Goal: Information Seeking & Learning: Learn about a topic

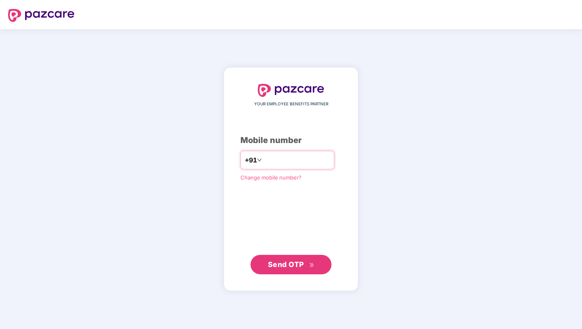
type input "**********"
click at [279, 268] on span "Send OTP" at bounding box center [291, 264] width 47 height 11
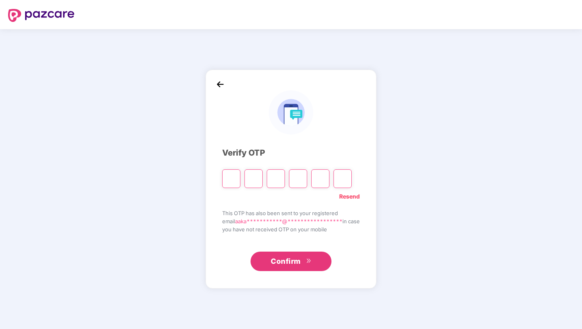
type input "*"
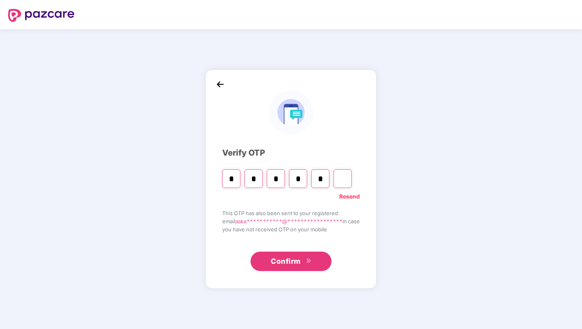
type input "*"
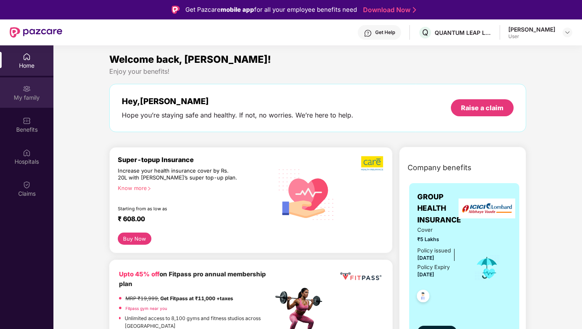
click at [29, 100] on div "My family" at bounding box center [26, 97] width 53 height 8
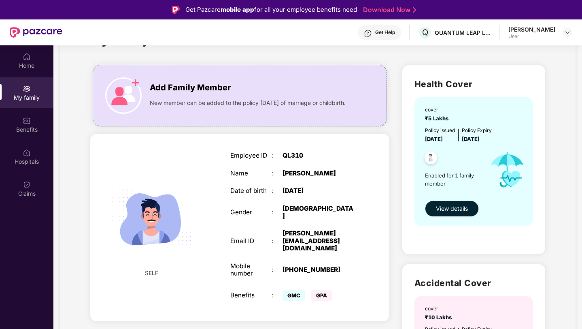
scroll to position [32, 0]
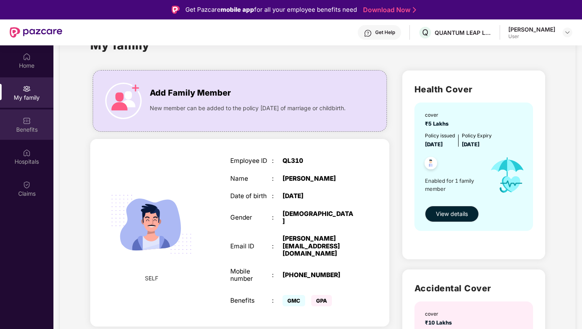
click at [32, 117] on div "Benefits" at bounding box center [26, 124] width 53 height 30
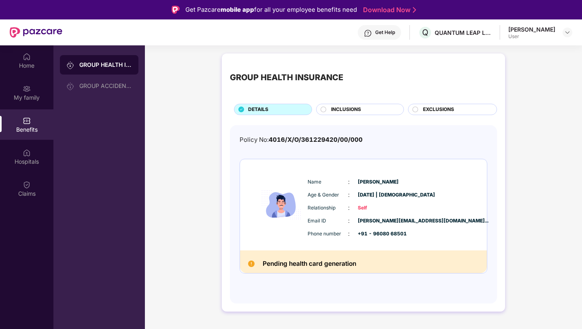
click at [335, 109] on span "INCLUSIONS" at bounding box center [346, 110] width 30 height 8
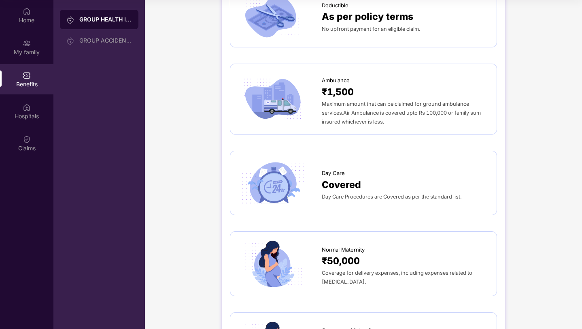
scroll to position [709, 0]
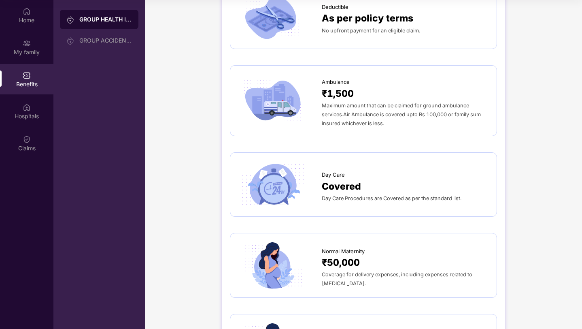
click at [328, 179] on span "Covered" at bounding box center [341, 186] width 39 height 15
click at [334, 179] on span "Covered" at bounding box center [341, 186] width 39 height 15
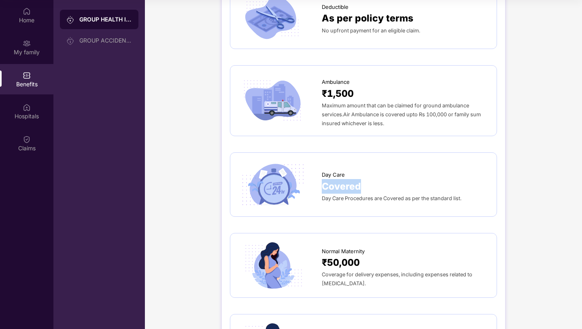
click at [334, 179] on span "Covered" at bounding box center [341, 186] width 39 height 15
click at [44, 111] on div "Hospitals" at bounding box center [26, 111] width 53 height 30
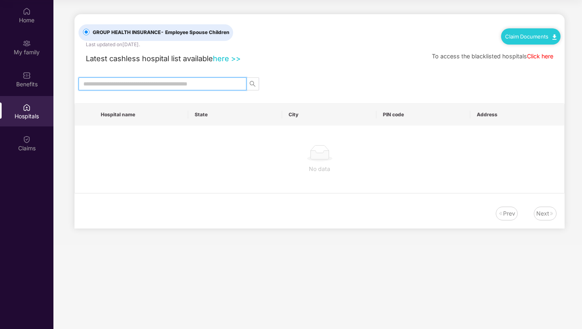
click at [137, 84] on input "text" at bounding box center [159, 83] width 152 height 9
type input "*"
click at [232, 60] on link "here >>" at bounding box center [227, 58] width 28 height 9
click at [178, 84] on input "text" at bounding box center [159, 83] width 152 height 9
type input "******"
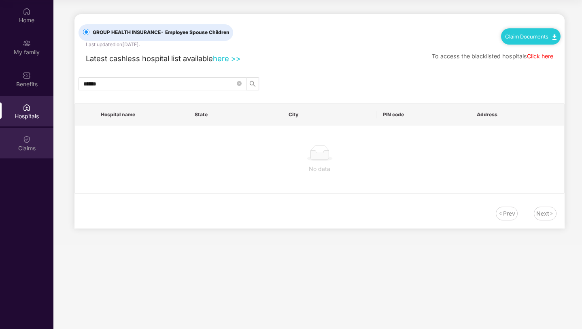
click at [23, 138] on img at bounding box center [27, 139] width 8 height 8
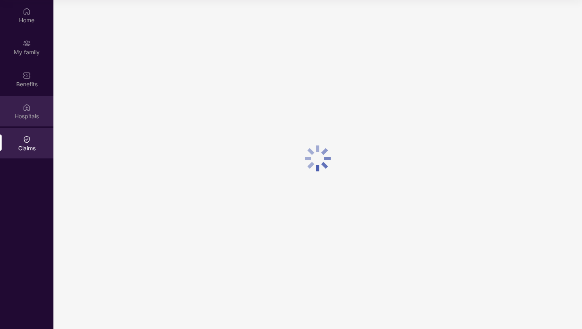
click at [32, 115] on div "Hospitals" at bounding box center [26, 116] width 53 height 8
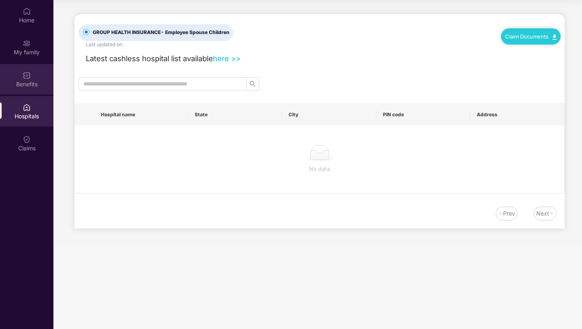
click at [34, 92] on div "Benefits" at bounding box center [26, 79] width 53 height 30
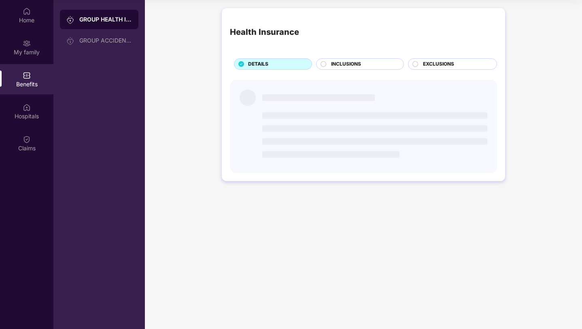
click at [431, 65] on span "EXCLUSIONS" at bounding box center [438, 64] width 31 height 8
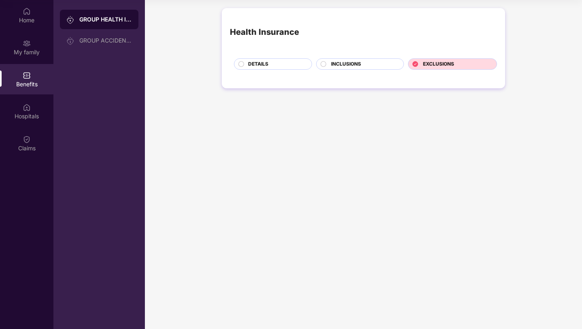
click at [372, 62] on div "INCLUSIONS" at bounding box center [363, 64] width 72 height 9
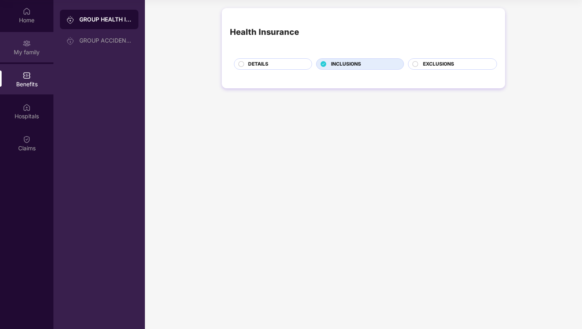
click at [36, 40] on div "My family" at bounding box center [26, 47] width 53 height 30
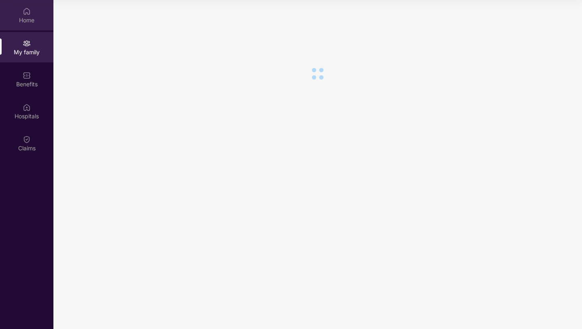
click at [36, 17] on div "Home" at bounding box center [26, 20] width 53 height 8
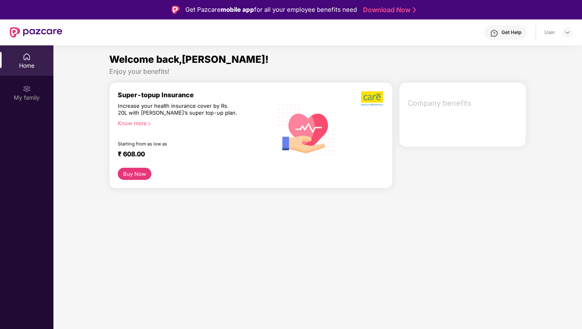
scroll to position [45, 0]
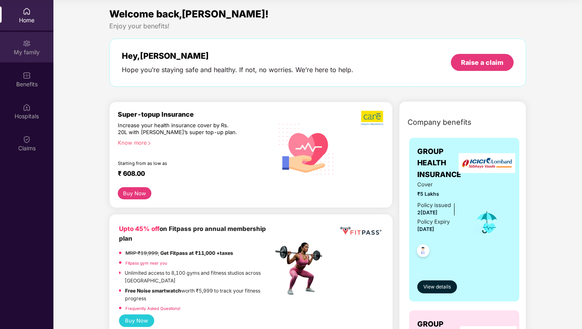
click at [19, 44] on div "My family" at bounding box center [26, 47] width 53 height 30
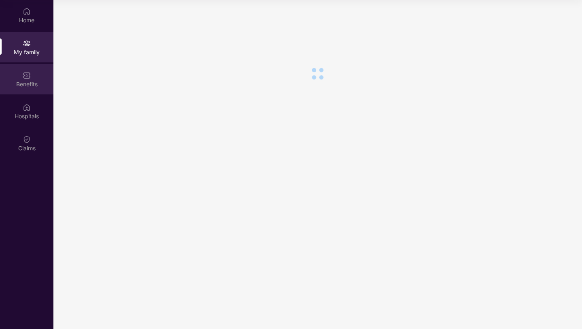
click at [26, 83] on div "Benefits" at bounding box center [26, 84] width 53 height 8
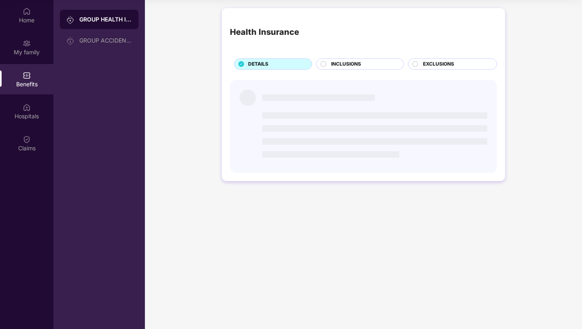
click at [372, 65] on div "INCLUSIONS" at bounding box center [363, 64] width 72 height 9
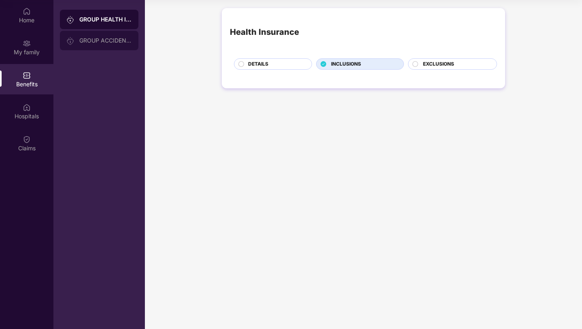
click at [110, 35] on div "GROUP ACCIDENTAL INSURANCE" at bounding box center [99, 40] width 79 height 19
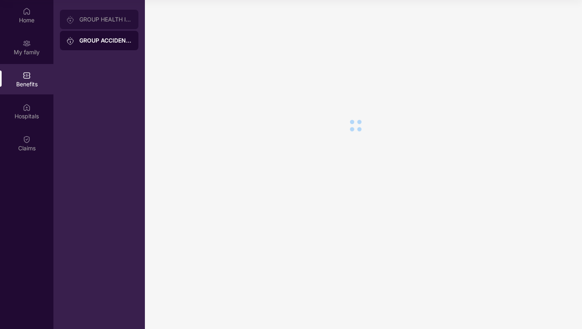
click at [111, 24] on div "GROUP HEALTH INSURANCE" at bounding box center [99, 19] width 79 height 19
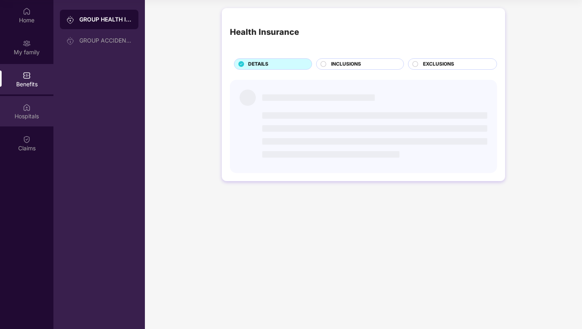
click at [28, 105] on img at bounding box center [27, 107] width 8 height 8
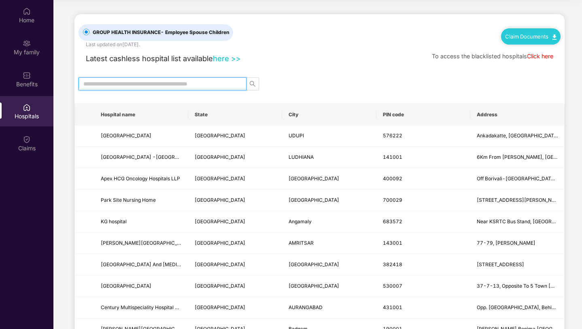
click at [145, 86] on input "text" at bounding box center [159, 83] width 152 height 9
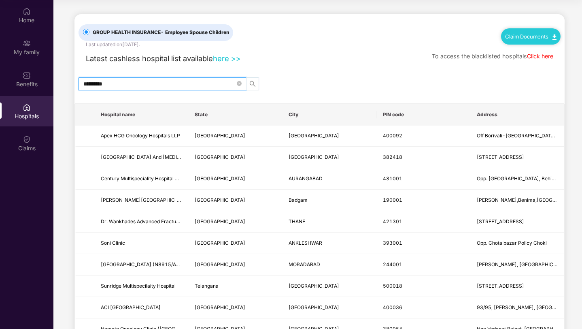
click at [253, 85] on icon "search" at bounding box center [252, 84] width 6 height 6
type input "*********"
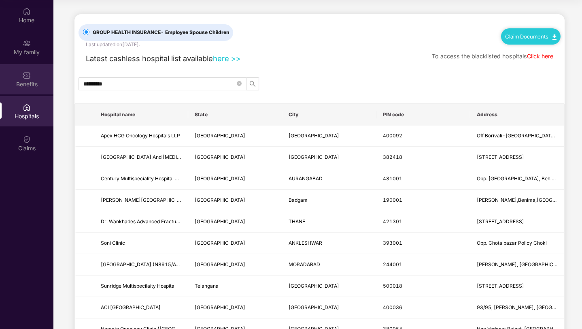
click at [27, 72] on img at bounding box center [27, 75] width 8 height 8
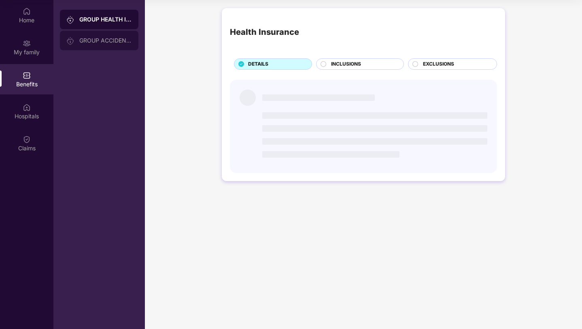
click at [100, 33] on div "GROUP ACCIDENTAL INSURANCE" at bounding box center [99, 40] width 79 height 19
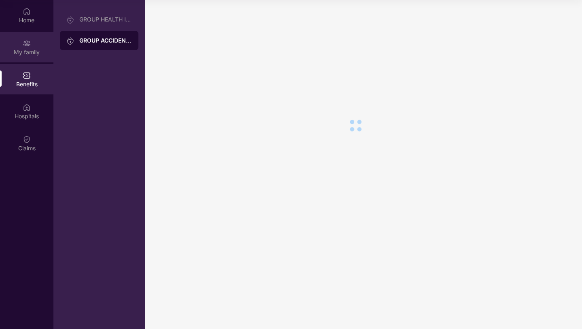
click at [15, 42] on div "My family" at bounding box center [26, 47] width 53 height 30
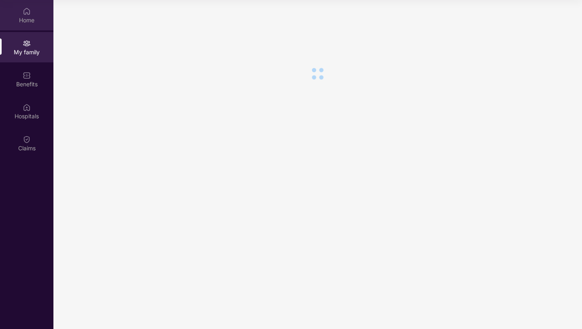
click at [16, 21] on div "Home" at bounding box center [26, 20] width 53 height 8
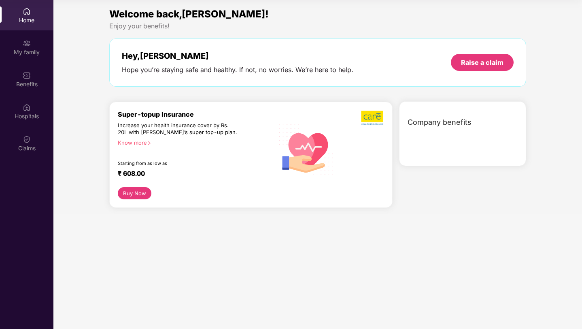
click at [411, 135] on div at bounding box center [464, 138] width 123 height 10
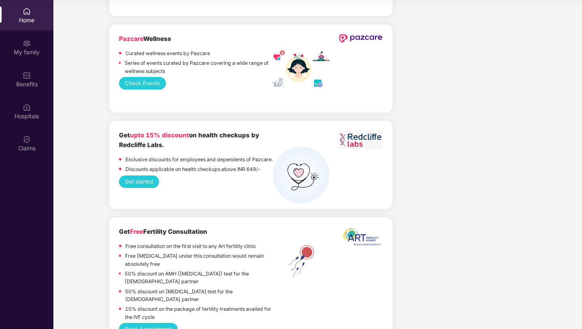
scroll to position [1518, 0]
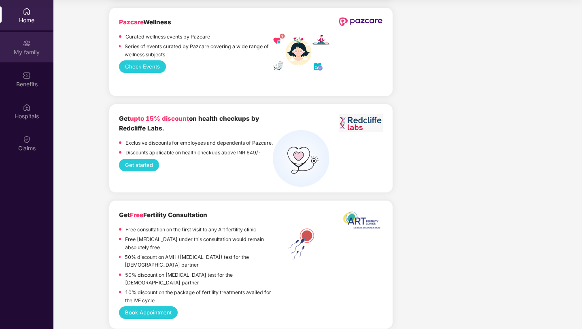
click at [32, 52] on div "My family" at bounding box center [26, 52] width 53 height 8
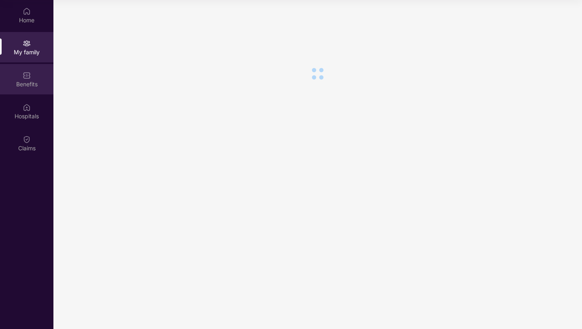
click at [30, 93] on div "Benefits" at bounding box center [26, 79] width 53 height 30
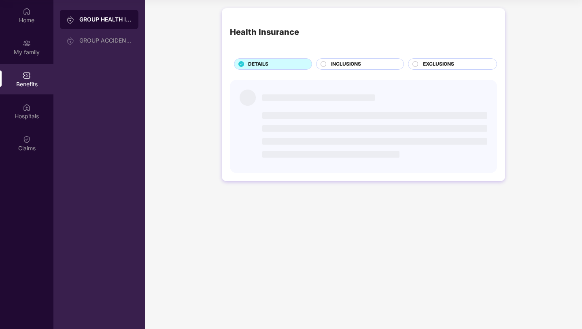
click at [331, 63] on div "INCLUSIONS" at bounding box center [363, 64] width 72 height 9
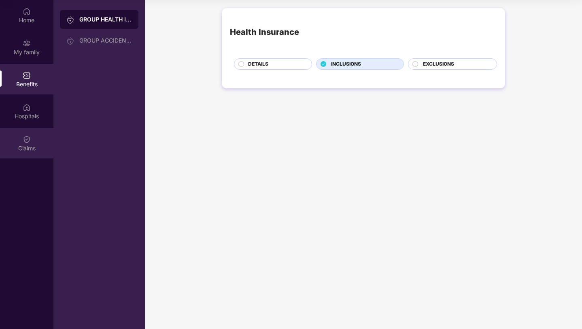
click at [25, 143] on div "Claims" at bounding box center [26, 143] width 53 height 30
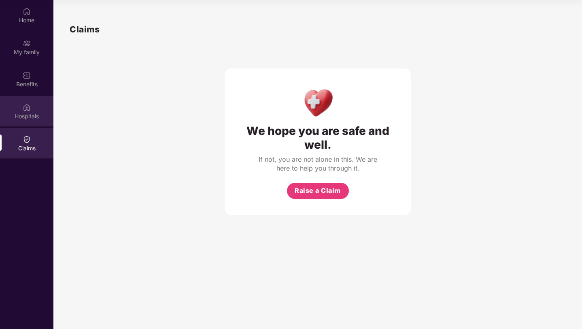
click at [21, 113] on div "Hospitals" at bounding box center [26, 116] width 53 height 8
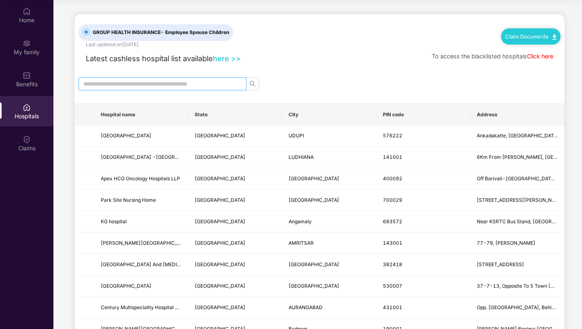
click at [117, 82] on input "text" at bounding box center [159, 83] width 152 height 9
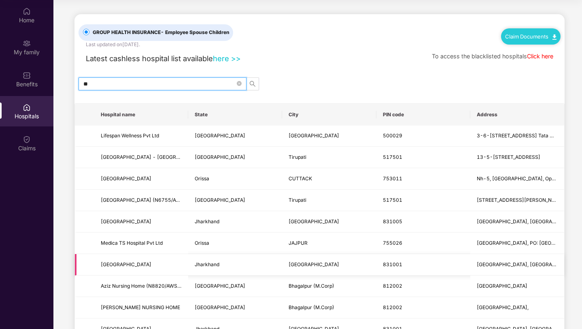
type input "*"
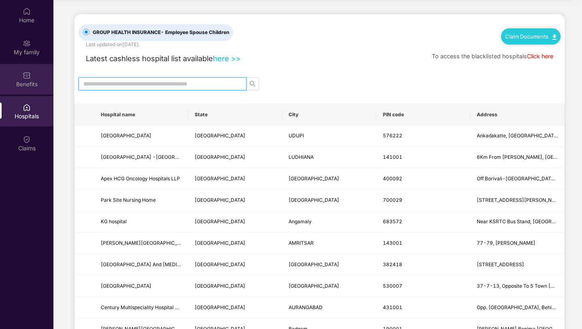
click at [35, 82] on div "Benefits" at bounding box center [26, 84] width 53 height 8
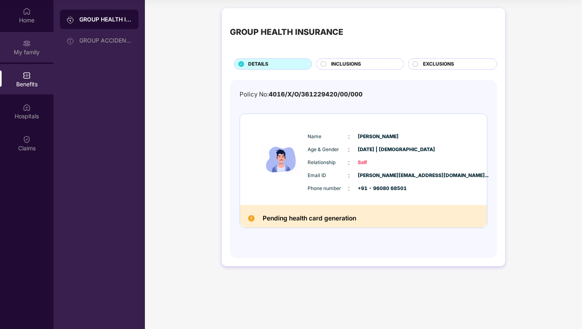
click at [31, 50] on div "My family" at bounding box center [26, 52] width 53 height 8
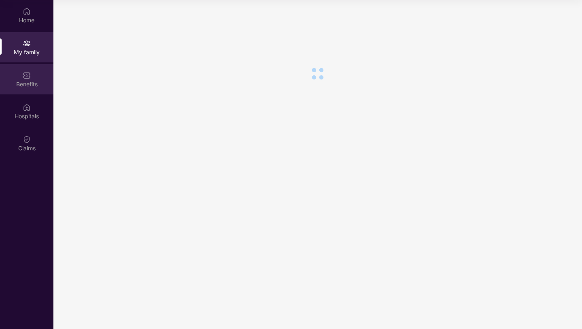
click at [28, 84] on div "Benefits" at bounding box center [26, 84] width 53 height 8
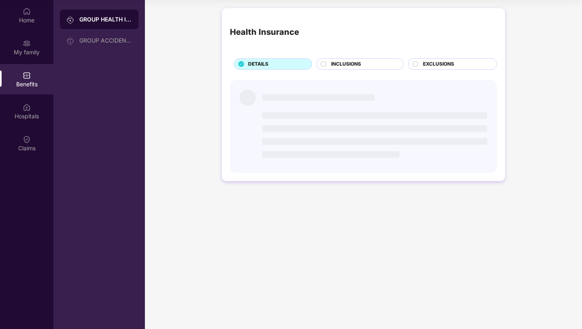
click at [361, 62] on div "INCLUSIONS" at bounding box center [363, 64] width 72 height 9
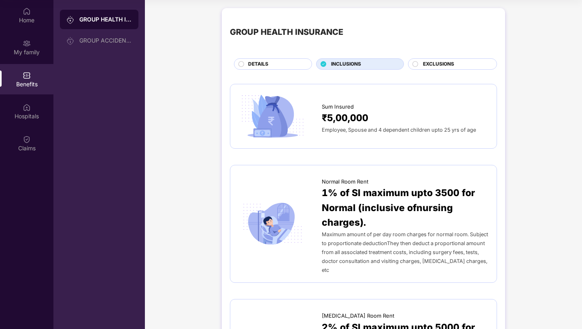
click at [452, 62] on span "EXCLUSIONS" at bounding box center [438, 64] width 31 height 8
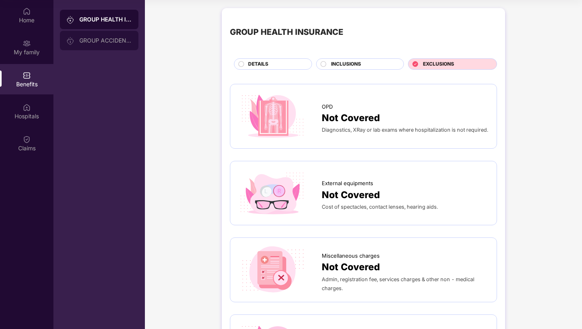
click at [81, 36] on div "GROUP ACCIDENTAL INSURANCE" at bounding box center [99, 40] width 79 height 19
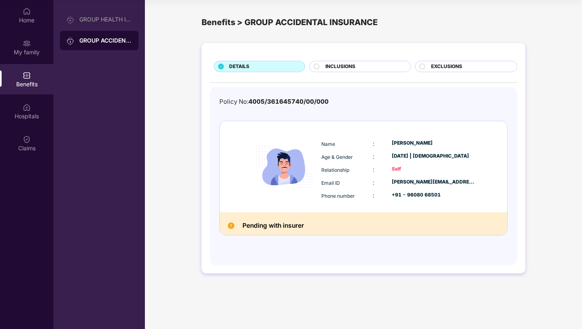
click at [471, 67] on div "EXCLUSIONS" at bounding box center [470, 67] width 86 height 9
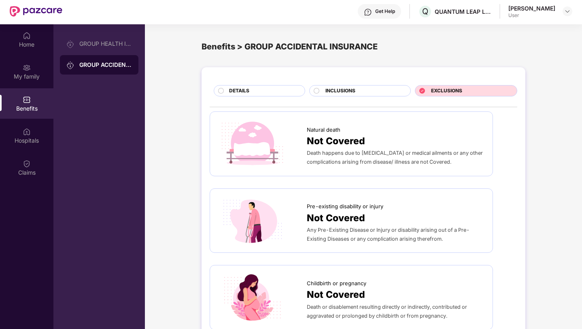
scroll to position [8, 0]
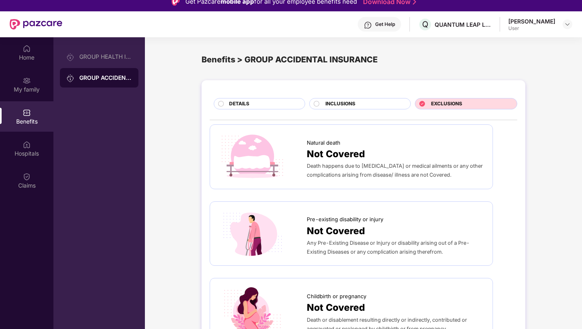
click at [341, 104] on span "INCLUSIONS" at bounding box center [340, 104] width 30 height 8
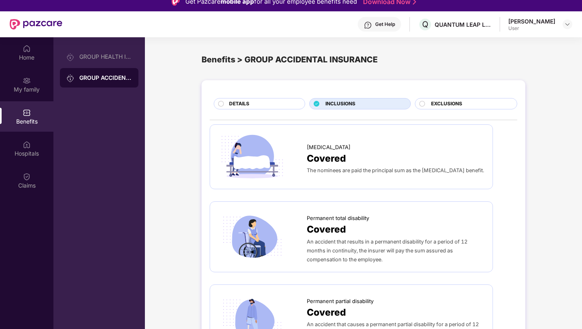
click at [472, 104] on div "EXCLUSIONS" at bounding box center [470, 104] width 86 height 9
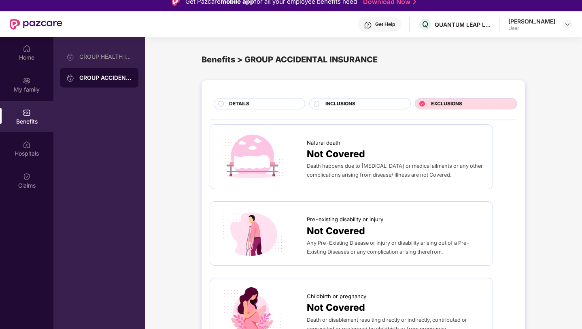
click at [379, 108] on div "INCLUSIONS" at bounding box center [363, 104] width 85 height 9
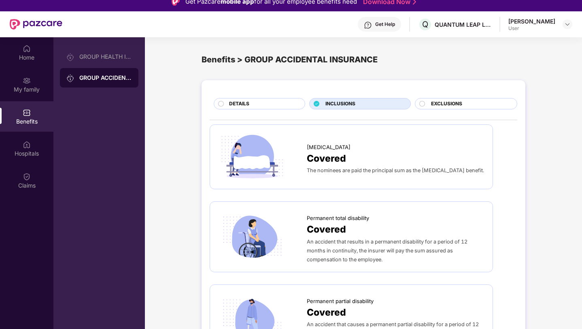
click at [447, 100] on span "EXCLUSIONS" at bounding box center [446, 104] width 31 height 8
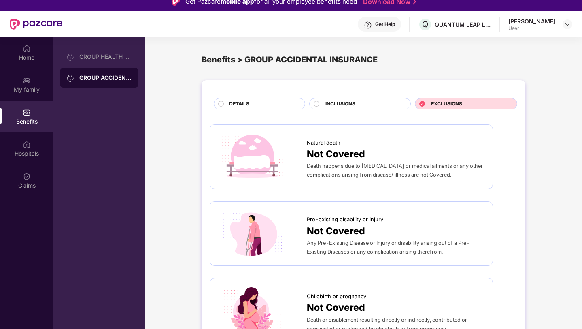
click at [380, 104] on div "INCLUSIONS" at bounding box center [363, 104] width 85 height 9
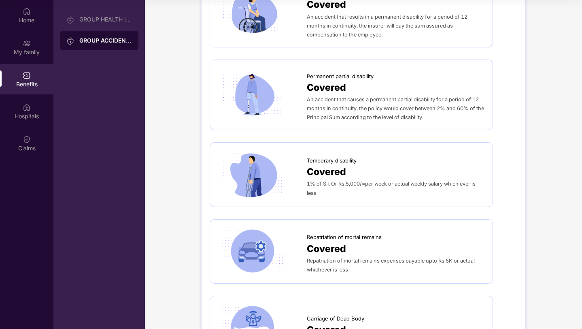
scroll to position [0, 0]
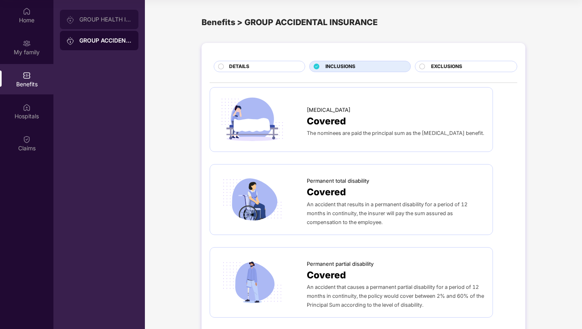
click at [119, 20] on div "GROUP HEALTH INSURANCE" at bounding box center [105, 19] width 53 height 6
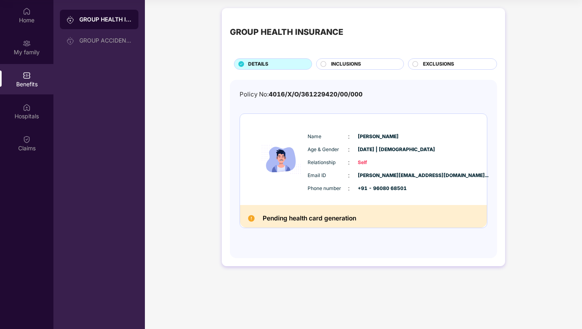
click at [439, 64] on span "EXCLUSIONS" at bounding box center [438, 64] width 31 height 8
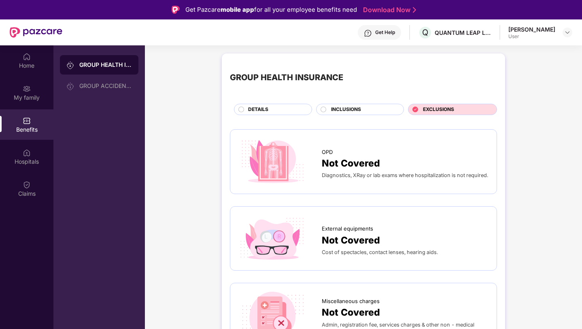
click at [363, 108] on div "INCLUSIONS" at bounding box center [363, 110] width 72 height 9
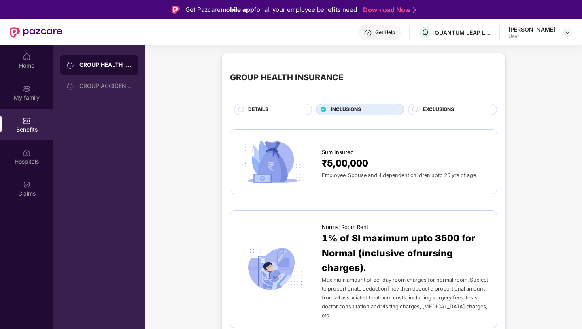
click at [277, 109] on div "DETAILS" at bounding box center [276, 110] width 64 height 9
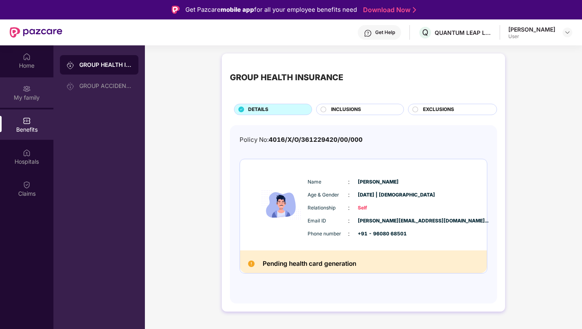
click at [41, 92] on div "My family" at bounding box center [26, 92] width 53 height 30
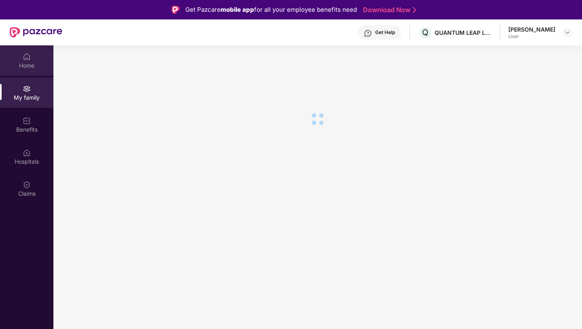
click at [36, 71] on div "Home" at bounding box center [26, 60] width 53 height 30
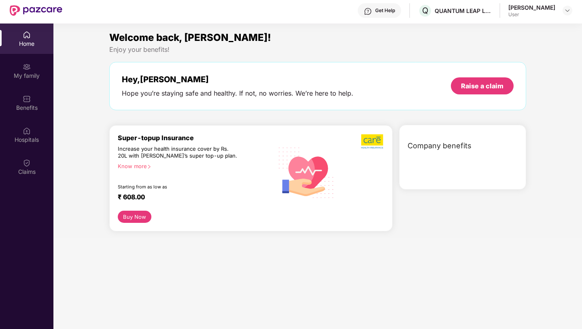
scroll to position [45, 0]
